Goal: Find specific page/section: Find specific page/section

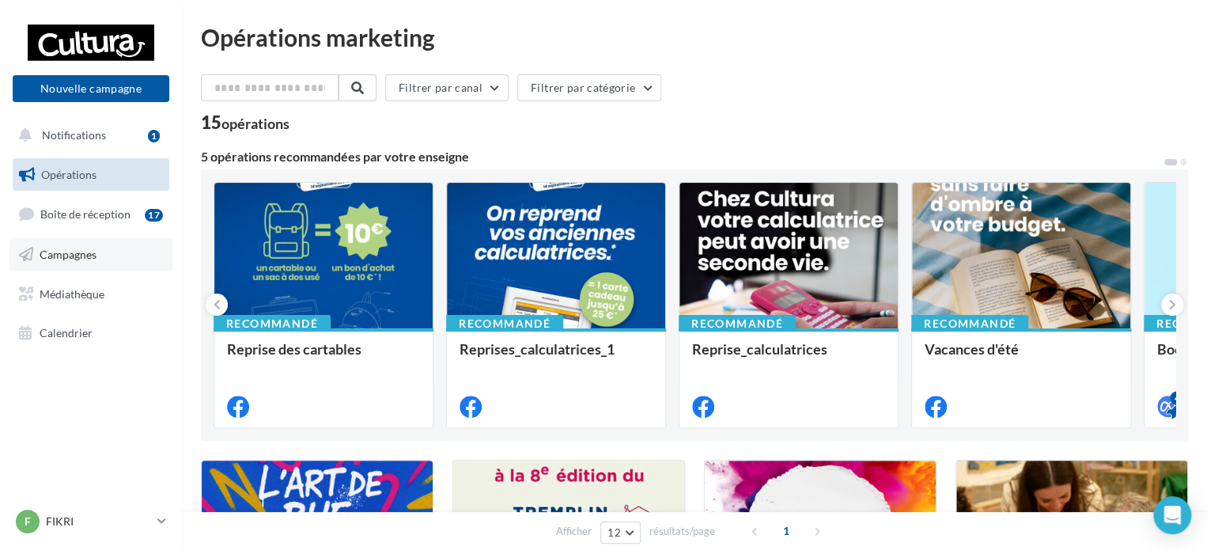
click at [104, 252] on link "Campagnes" at bounding box center [90, 254] width 163 height 33
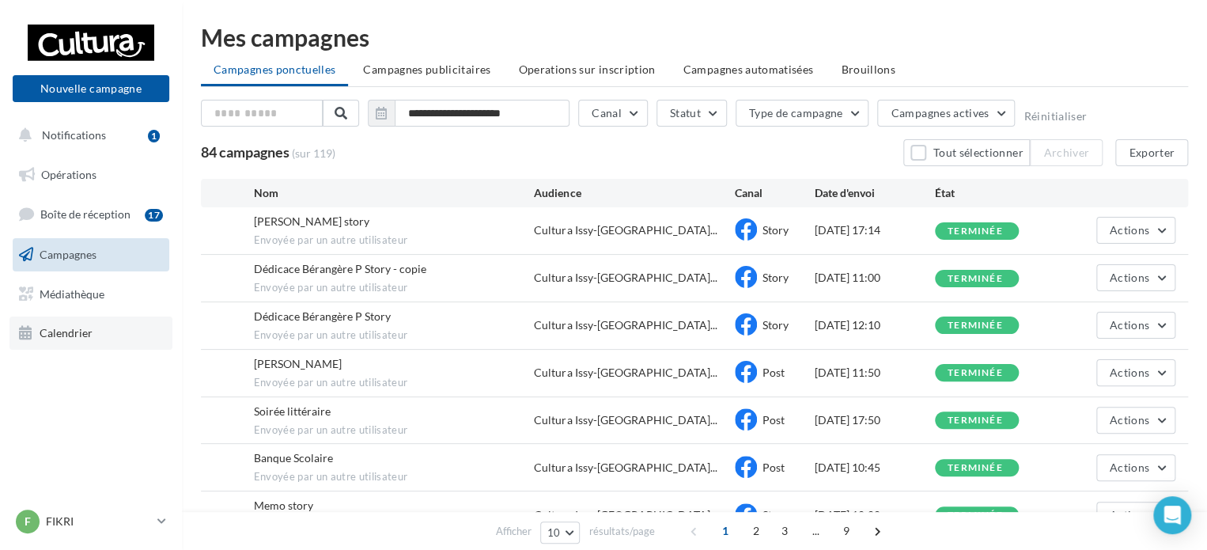
click at [58, 334] on span "Calendrier" at bounding box center [66, 332] width 53 height 13
